Goal: Task Accomplishment & Management: Manage account settings

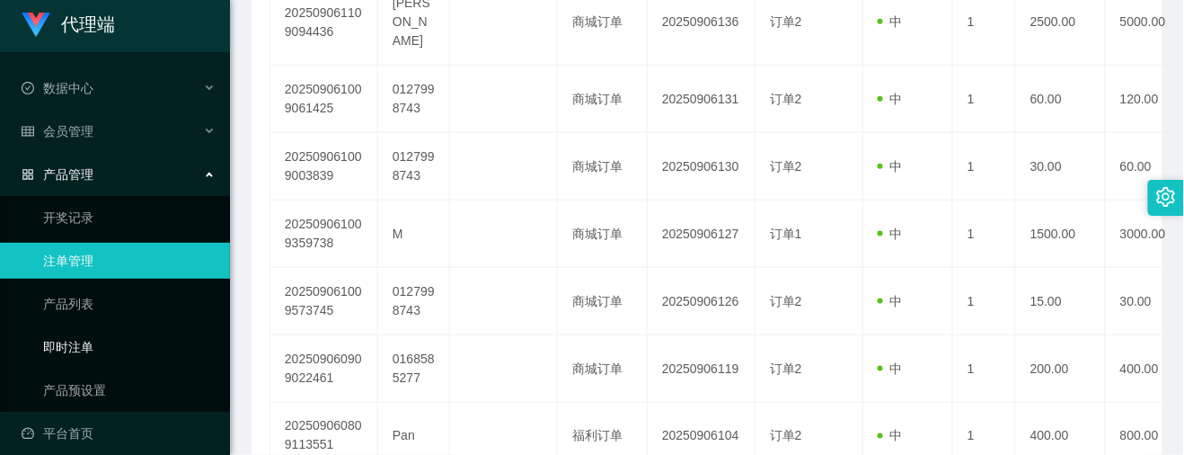
scroll to position [12, 0]
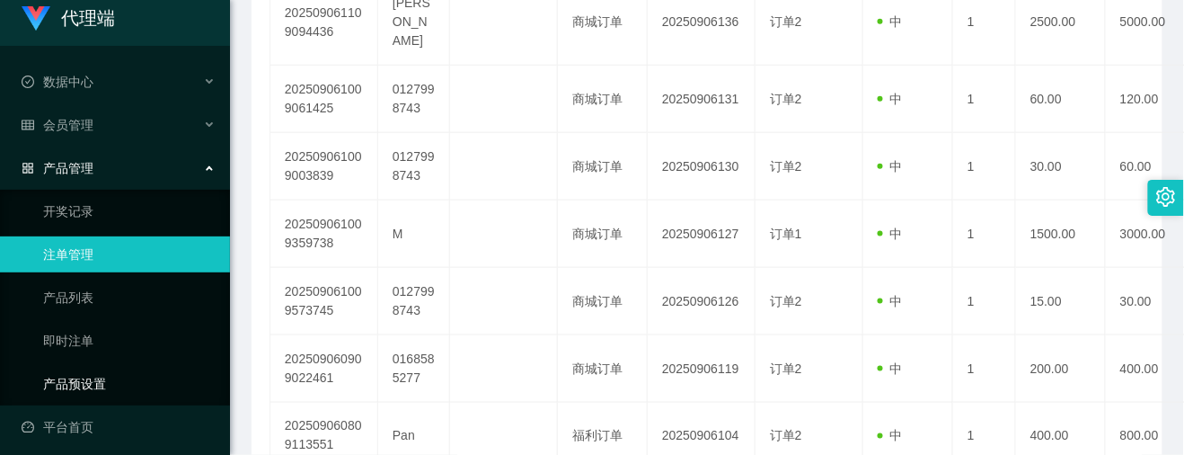
drag, startPoint x: 76, startPoint y: 374, endPoint x: 120, endPoint y: 370, distance: 44.2
click at [76, 374] on link "产品预设置" at bounding box center [129, 384] width 172 height 36
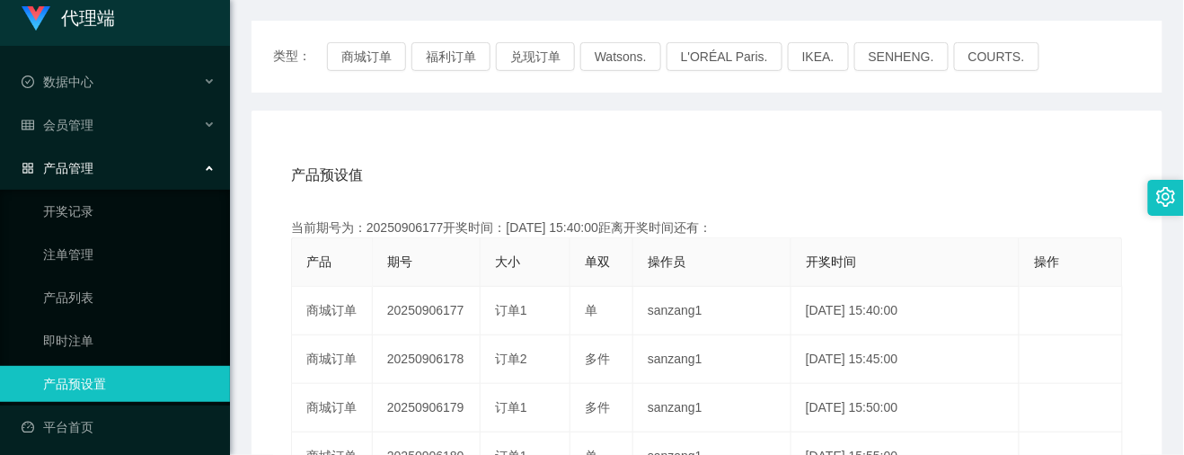
scroll to position [239, 0]
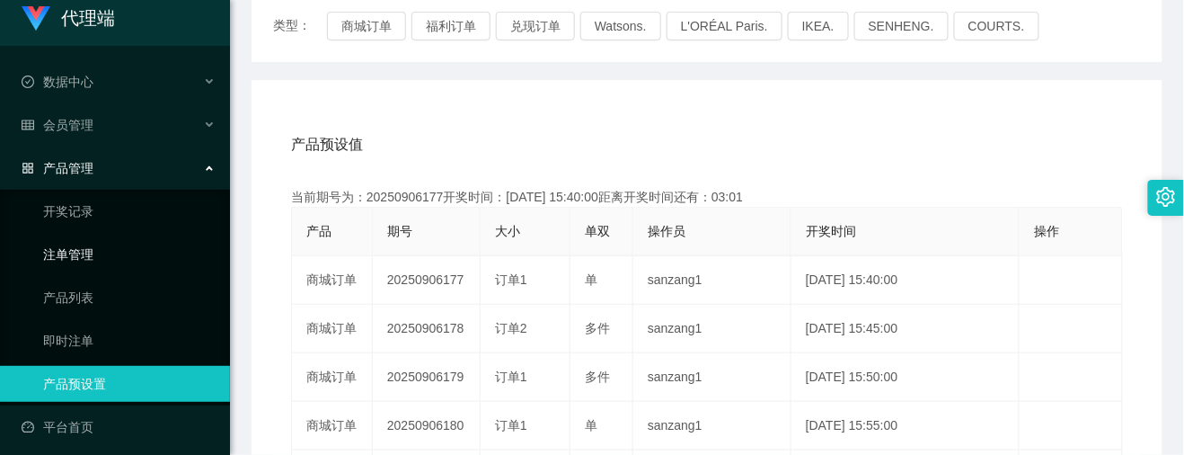
click at [68, 252] on link "注单管理" at bounding box center [129, 254] width 172 height 36
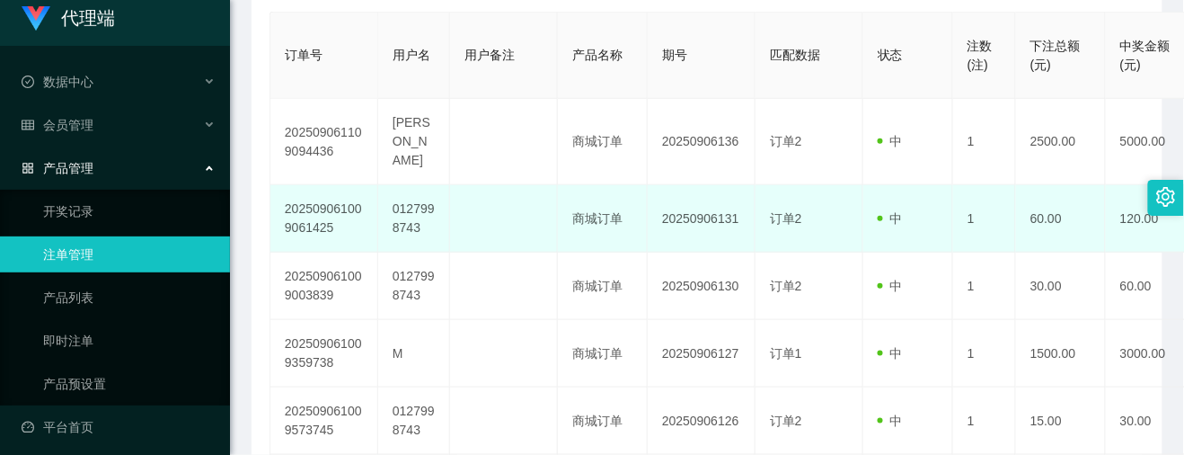
scroll to position [239, 0]
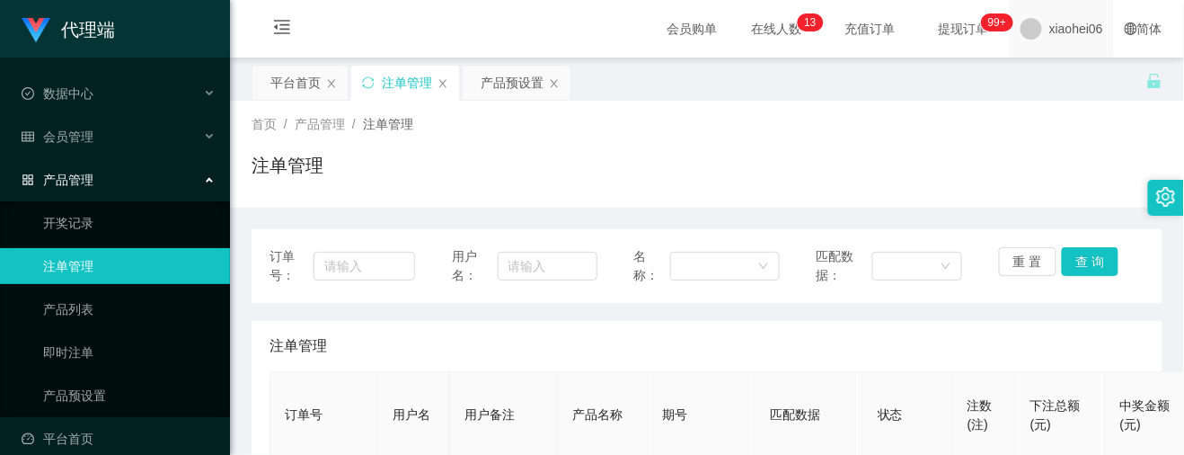
click at [1079, 29] on span "xiaohei06" at bounding box center [1076, 28] width 54 height 57
click at [1056, 79] on div "平台首页 注单管理 产品预设置" at bounding box center [699, 96] width 895 height 62
click at [1055, 27] on span "xiaohei06" at bounding box center [1076, 28] width 54 height 57
click at [1037, 84] on span "退出登录" at bounding box center [1047, 79] width 50 height 14
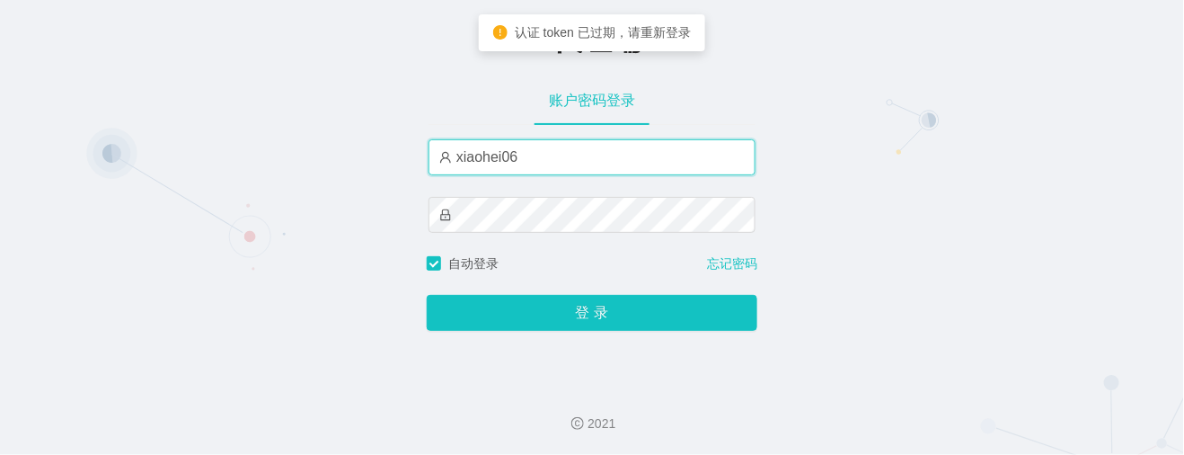
click at [516, 165] on input "xiaohei06" at bounding box center [591, 157] width 327 height 36
click at [662, 160] on input "xiaohei01" at bounding box center [591, 157] width 327 height 36
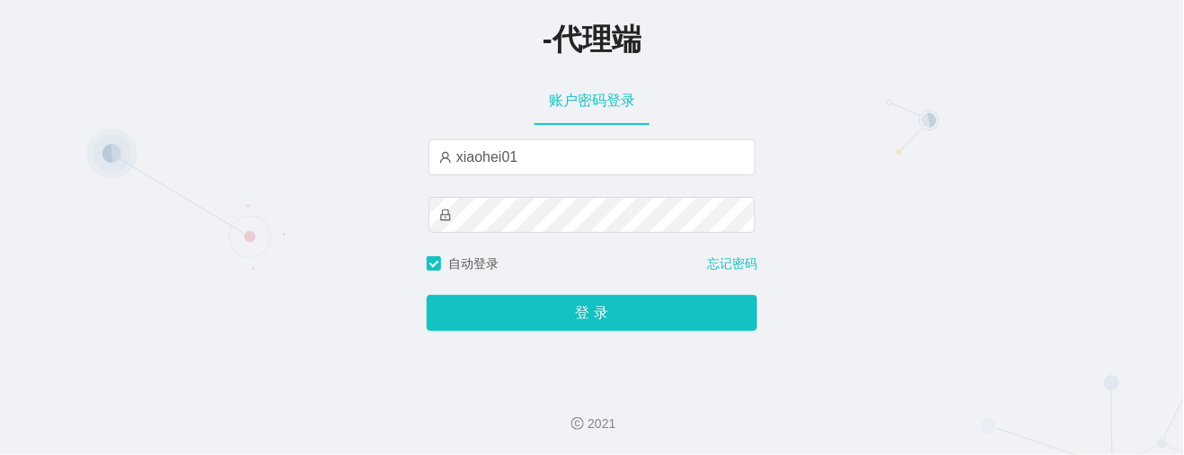
type input "xiaohei02"
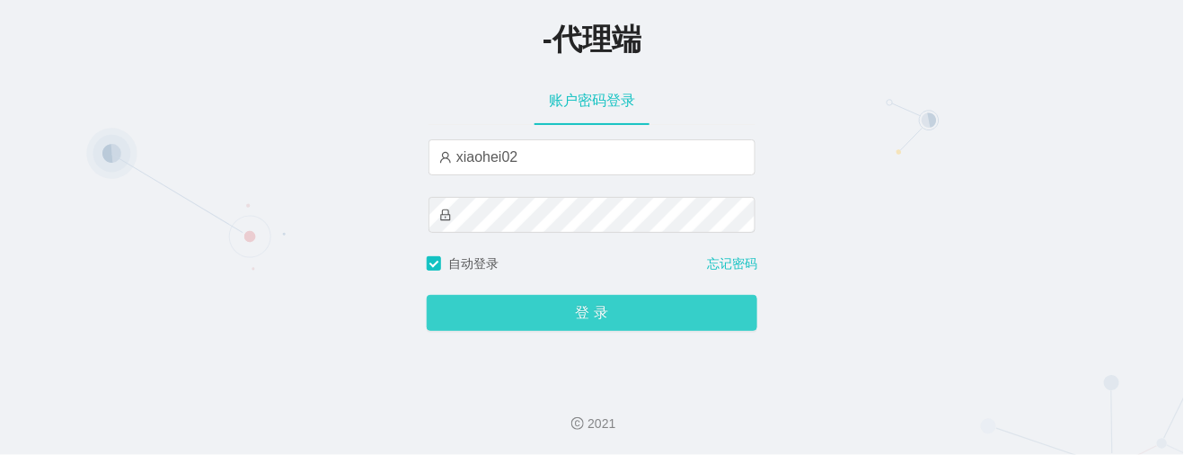
click at [586, 325] on button "登 录" at bounding box center [592, 313] width 331 height 36
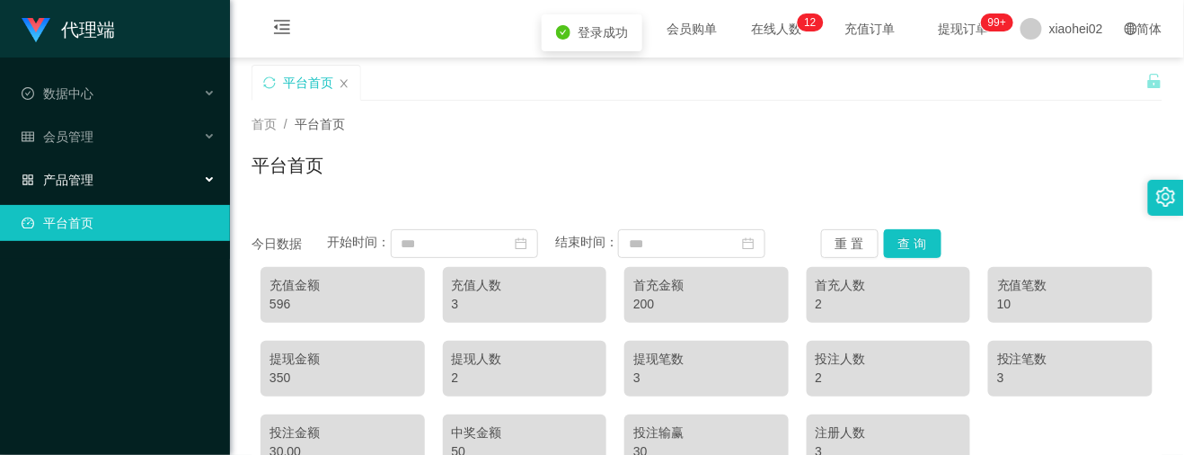
click at [76, 172] on span "产品管理" at bounding box center [58, 179] width 72 height 14
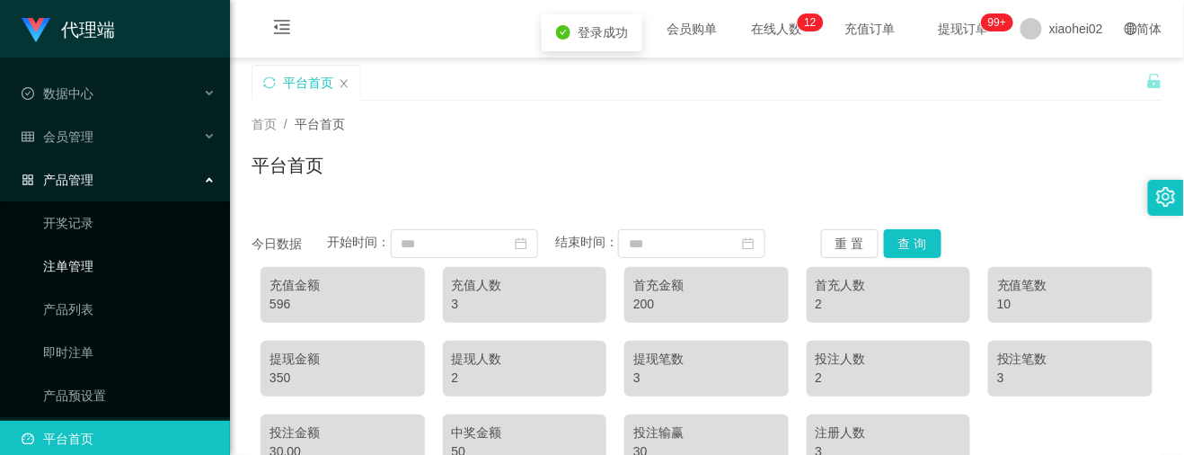
drag, startPoint x: 75, startPoint y: 257, endPoint x: 95, endPoint y: 259, distance: 19.8
click at [77, 256] on link "注单管理" at bounding box center [129, 266] width 172 height 36
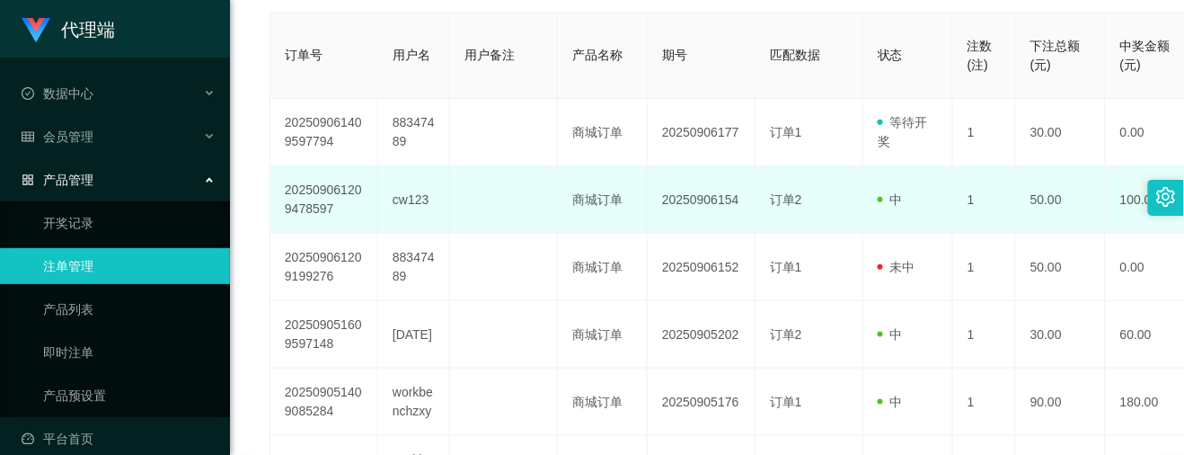
scroll to position [239, 0]
